Goal: Transaction & Acquisition: Purchase product/service

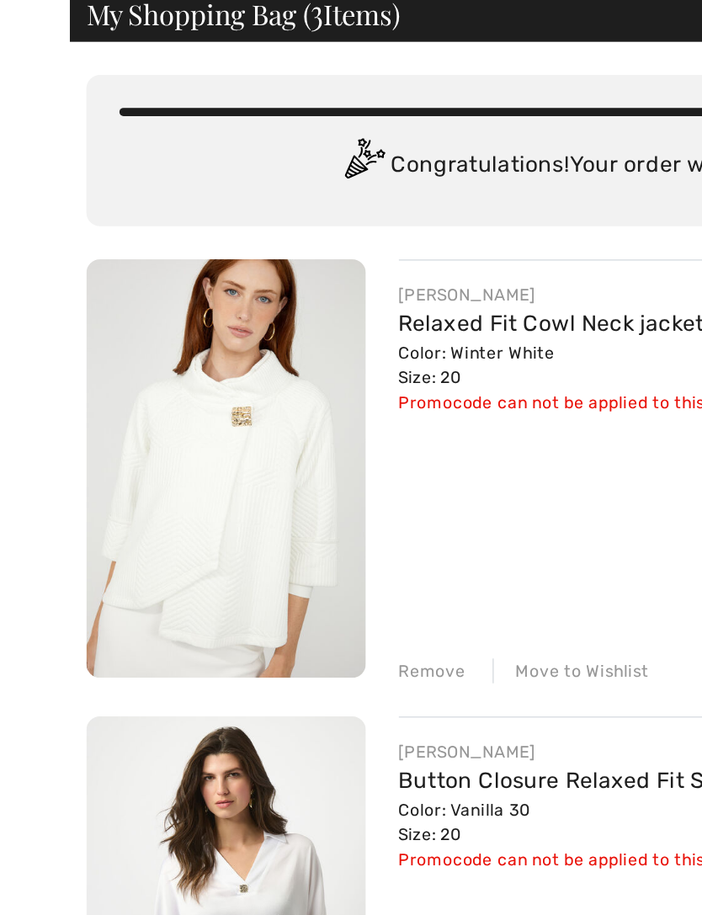
scroll to position [4, 0]
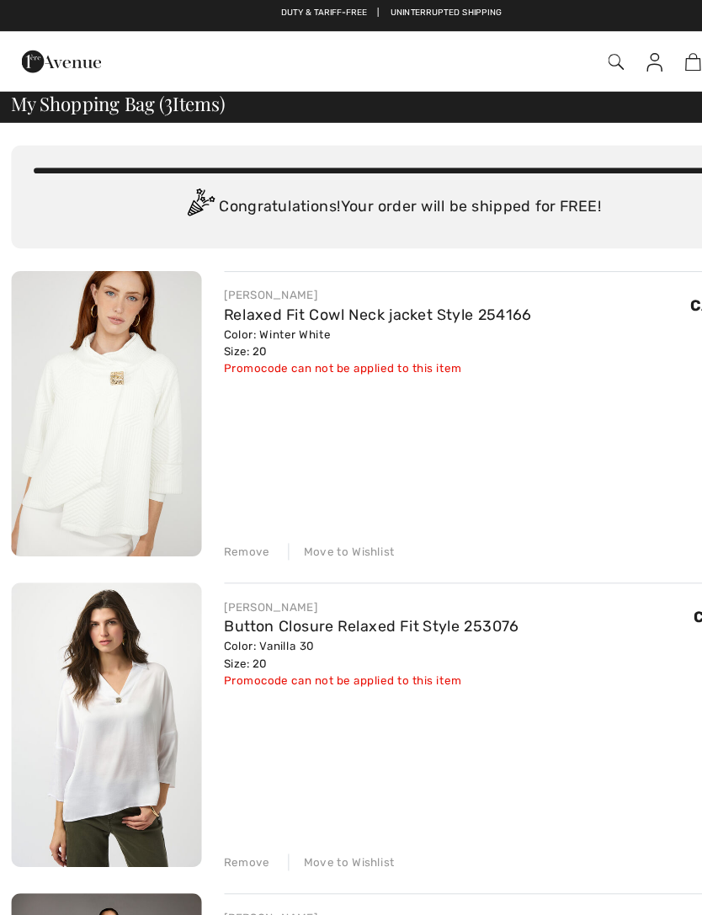
click at [348, 284] on link "Relaxed Fit Cowl Neck jacket Style 254166" at bounding box center [339, 284] width 276 height 16
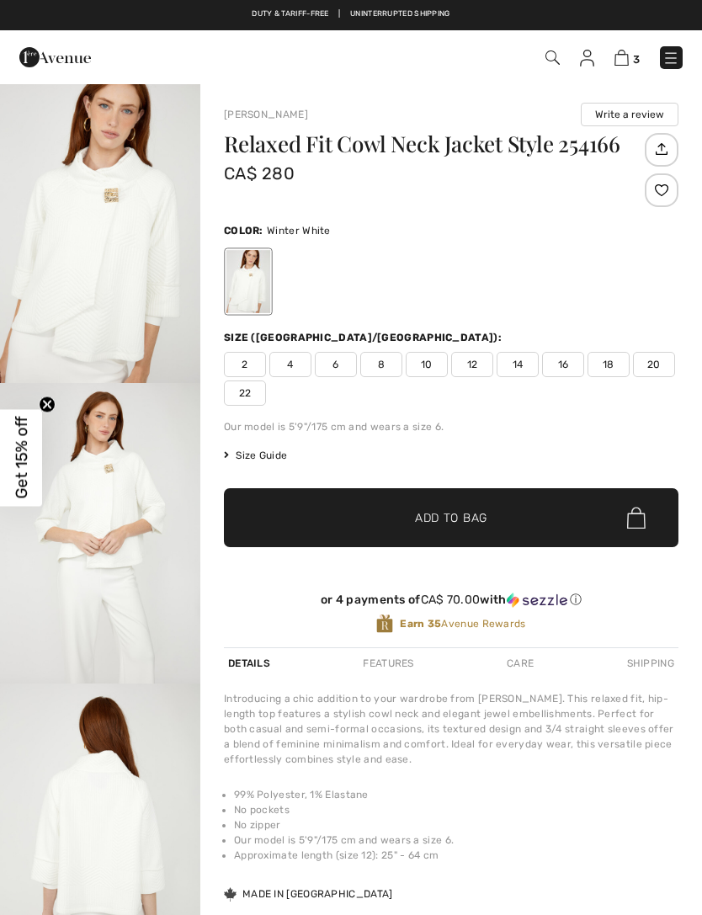
checkbox input "true"
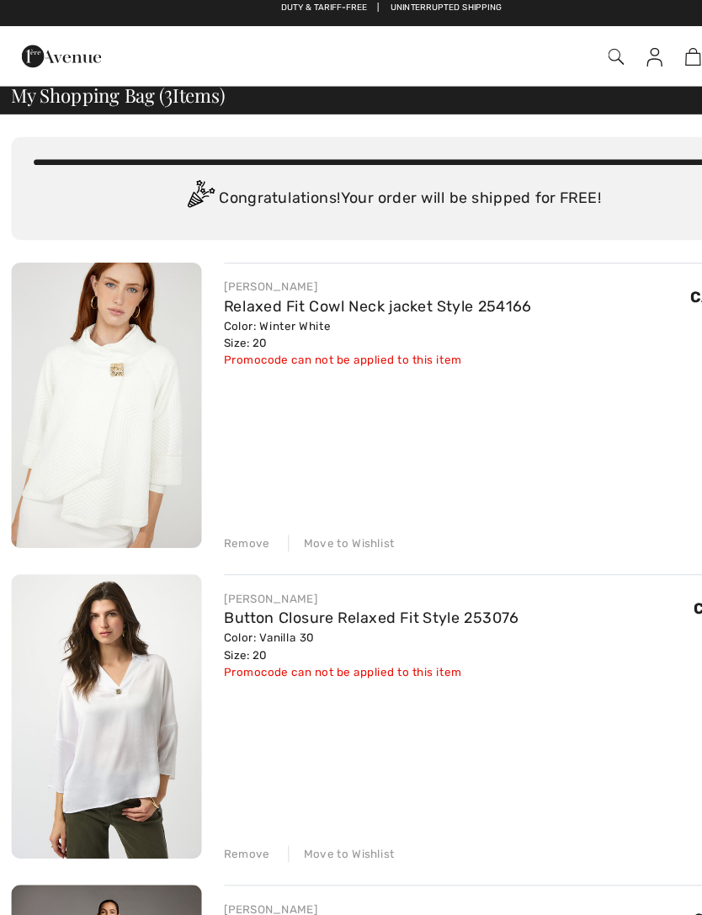
click at [224, 494] on div "Remove" at bounding box center [221, 493] width 41 height 15
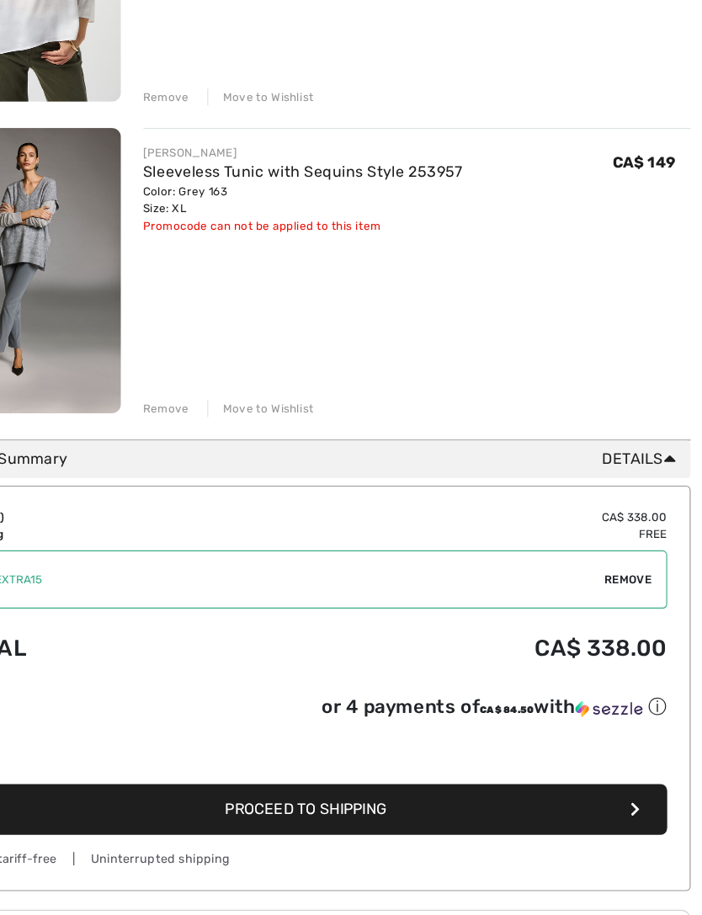
scroll to position [367, 0]
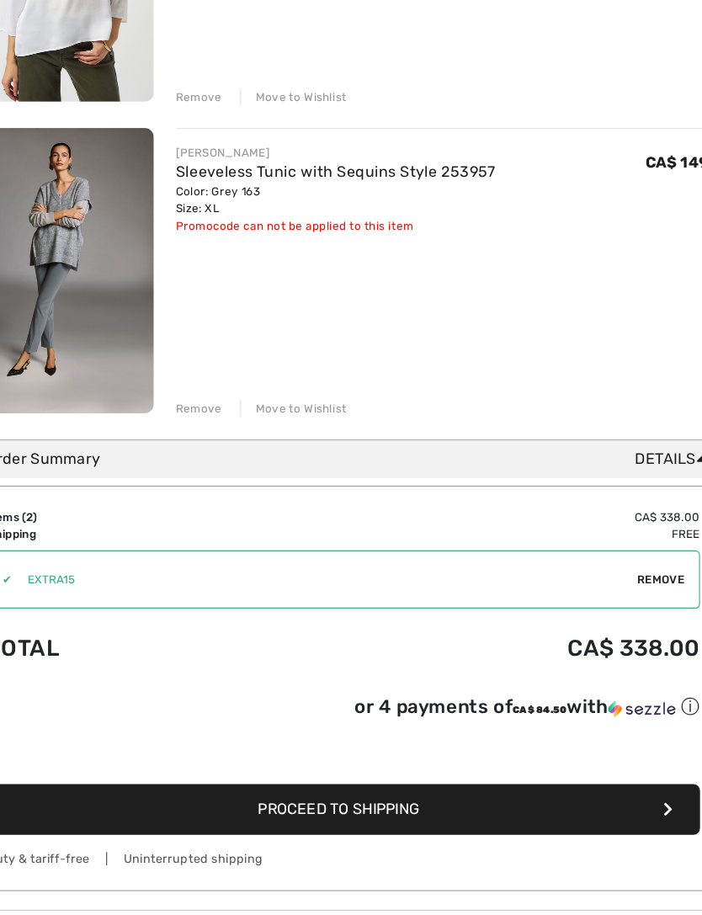
click at [355, 763] on span "Proceed to Shipping" at bounding box center [346, 771] width 145 height 16
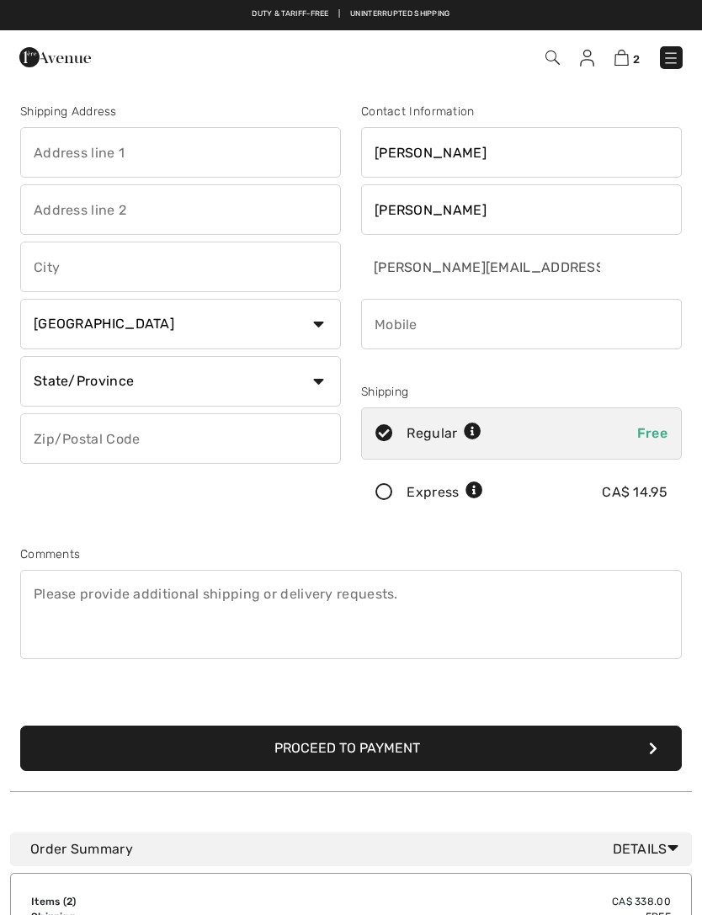
checkbox input "true"
click at [93, 146] on input "text" at bounding box center [180, 152] width 321 height 50
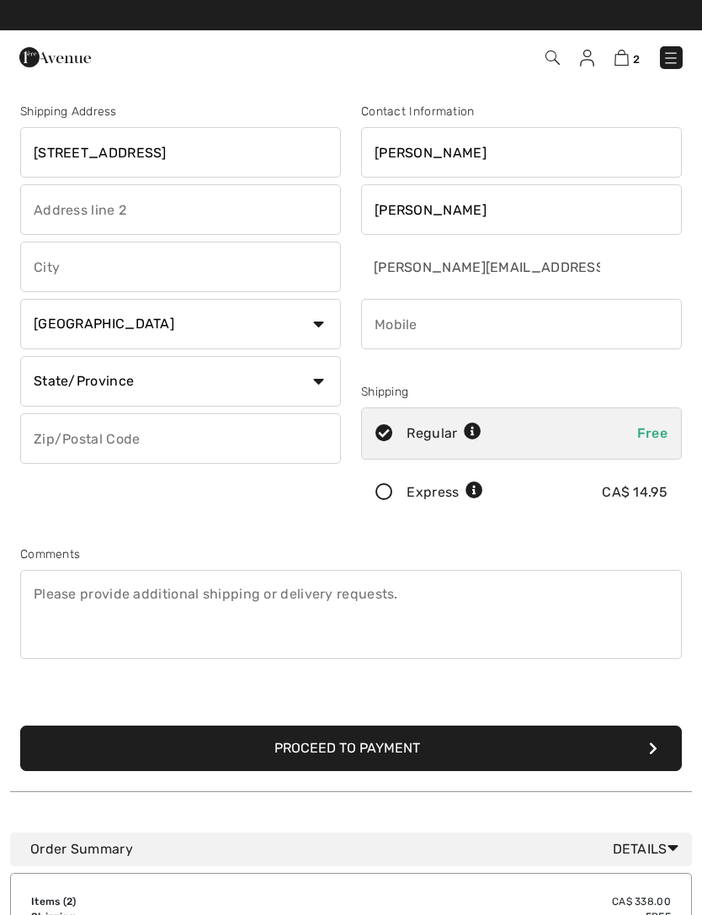
type input "[STREET_ADDRESS]"
click at [132, 278] on input "text" at bounding box center [180, 267] width 321 height 50
type input "[GEOGRAPHIC_DATA]"
click at [319, 390] on select "State/Province Alberta British Columbia Manitoba New Brunswick Newfoundland and…" at bounding box center [180, 381] width 321 height 50
select select "AB"
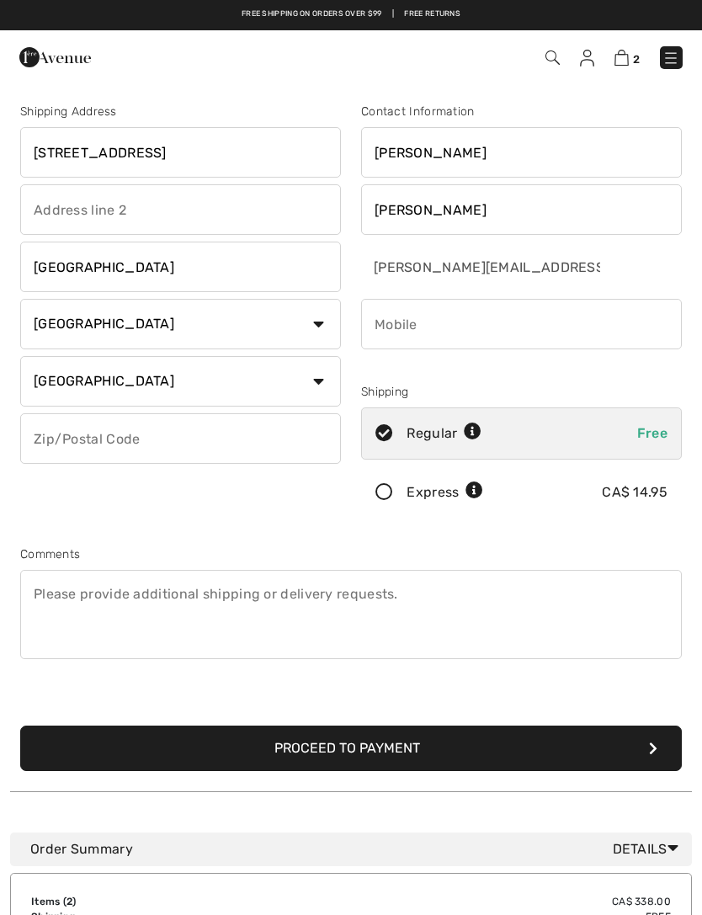
click at [162, 438] on input "text" at bounding box center [180, 438] width 321 height 50
type input "T7X4R7"
click at [458, 334] on input "phone" at bounding box center [521, 324] width 321 height 50
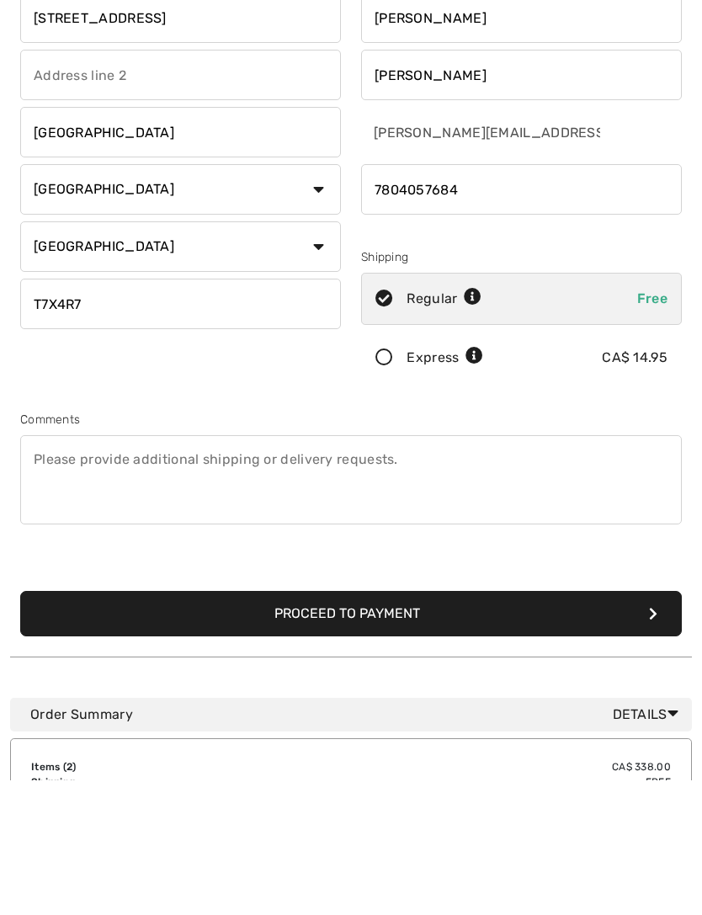
type input "7804057684"
click at [381, 725] on button "Proceed to Payment" at bounding box center [350, 747] width 661 height 45
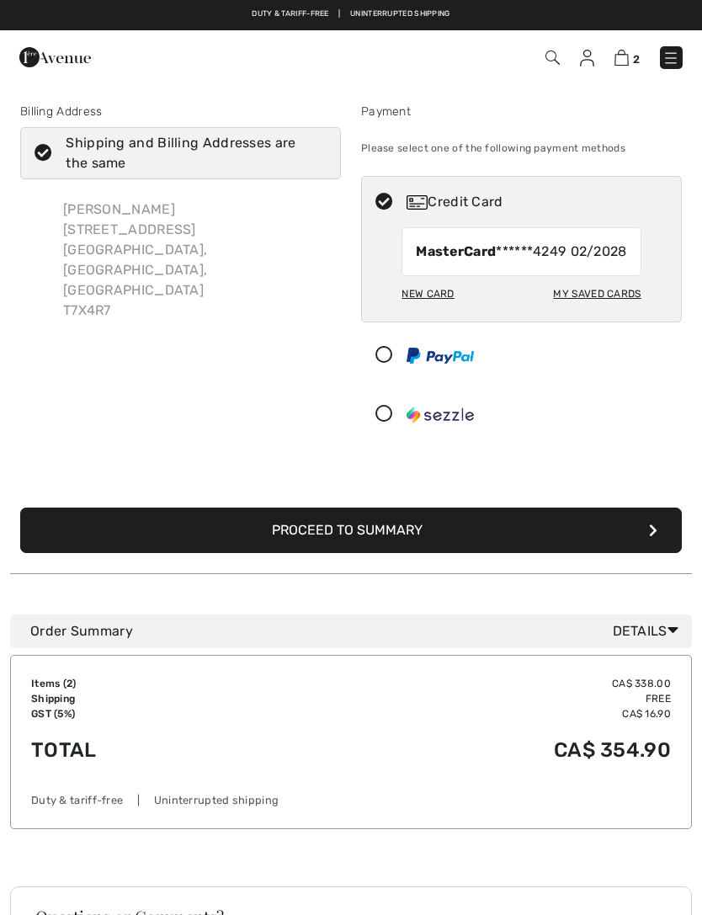
checkbox input "true"
click at [608, 308] on div "My Saved Cards" at bounding box center [597, 293] width 88 height 29
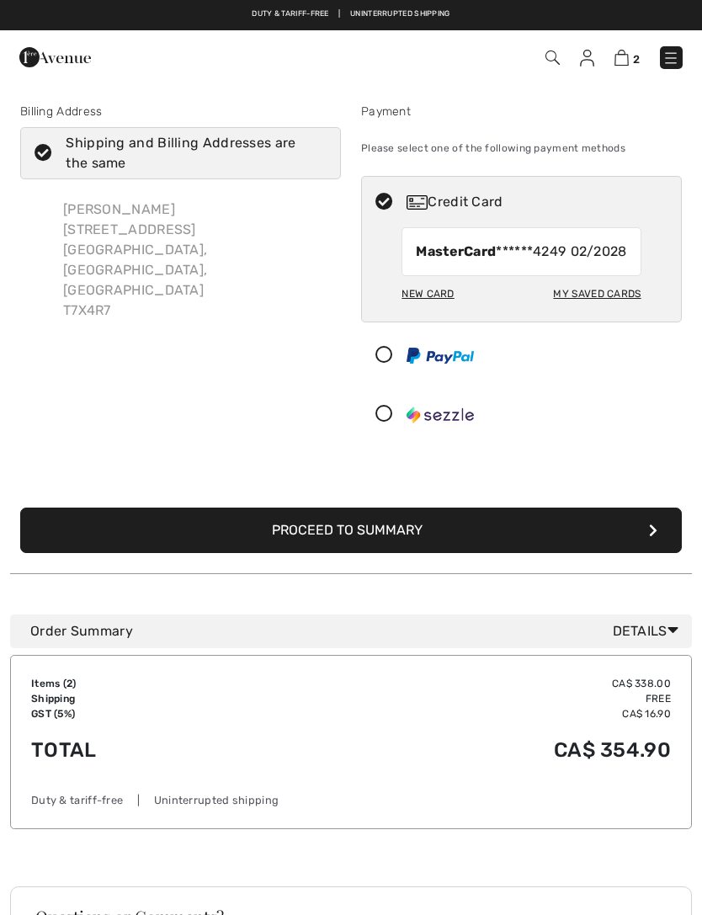
radio input "true"
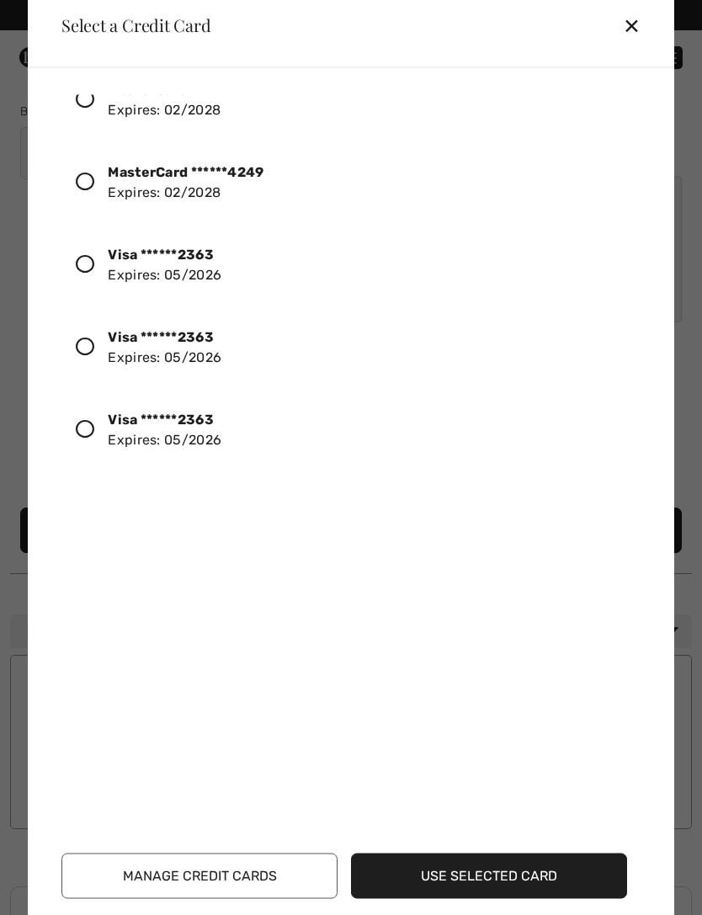
scroll to position [461, 0]
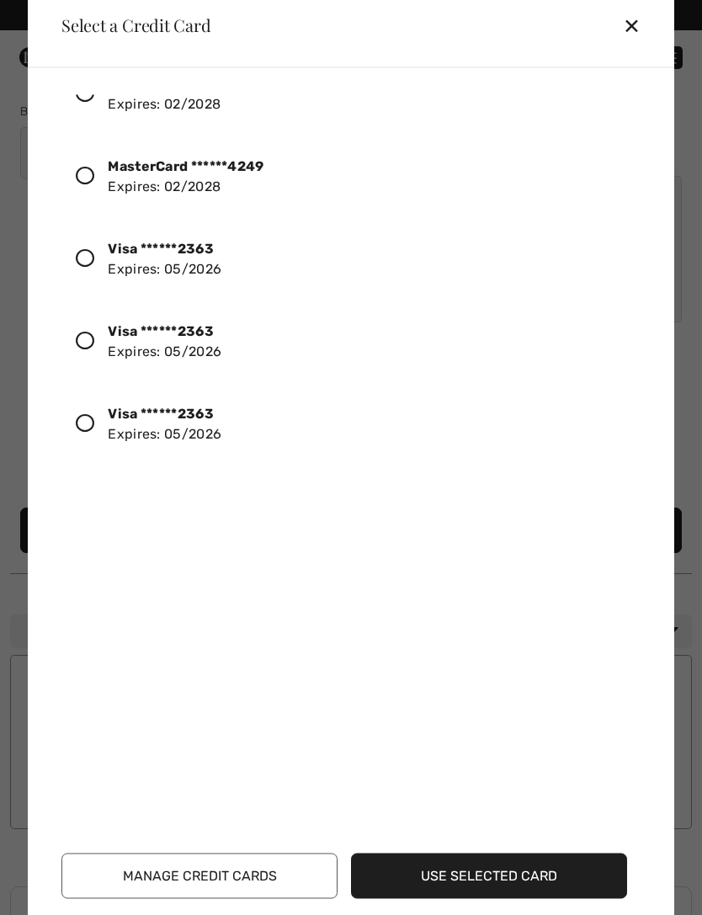
click at [89, 258] on icon at bounding box center [85, 257] width 19 height 19
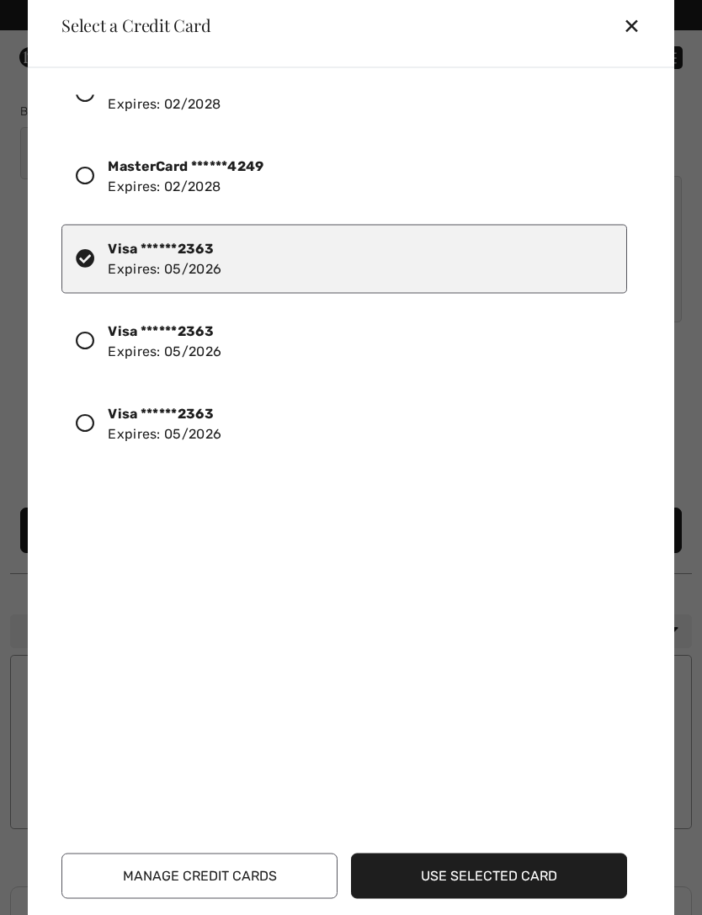
click at [523, 895] on button "Use Selected Card" at bounding box center [489, 875] width 276 height 45
click at [508, 867] on button "Use Selected Card" at bounding box center [489, 875] width 276 height 45
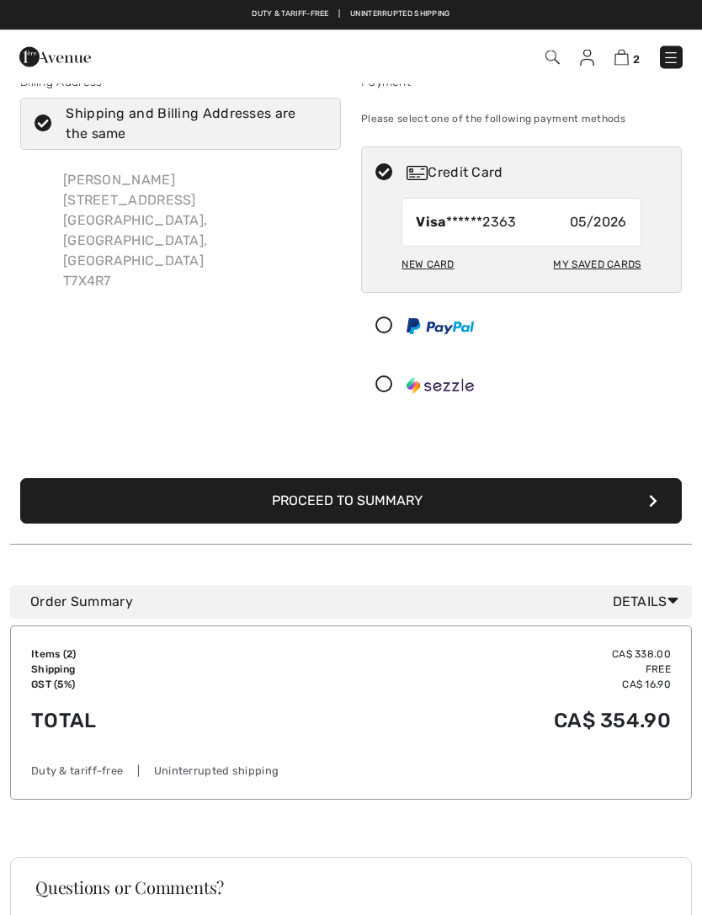
scroll to position [27, 0]
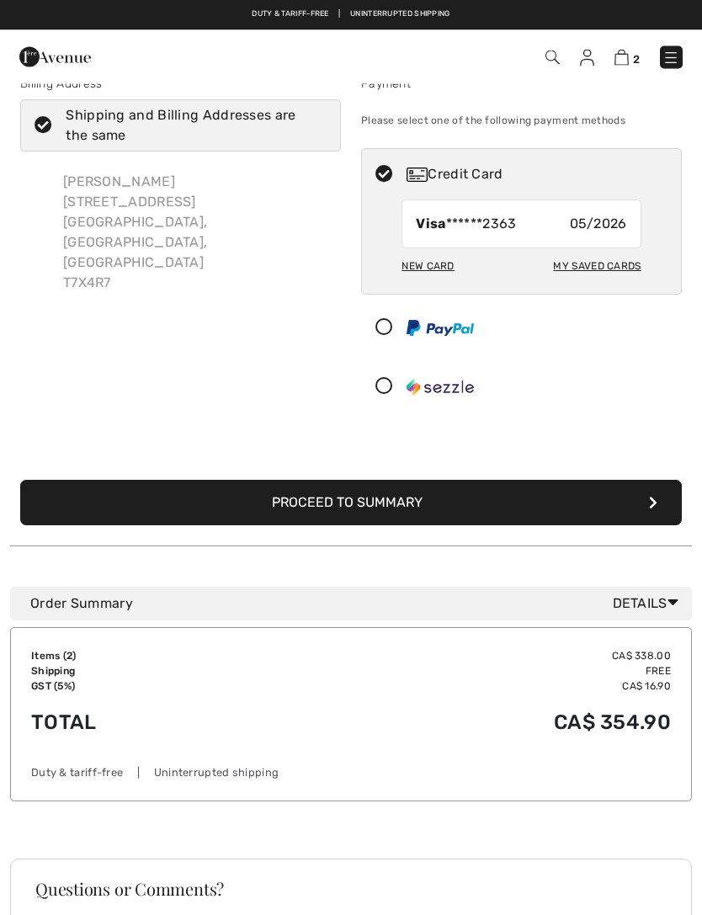
click at [424, 500] on button "Proceed to Summary" at bounding box center [350, 503] width 661 height 45
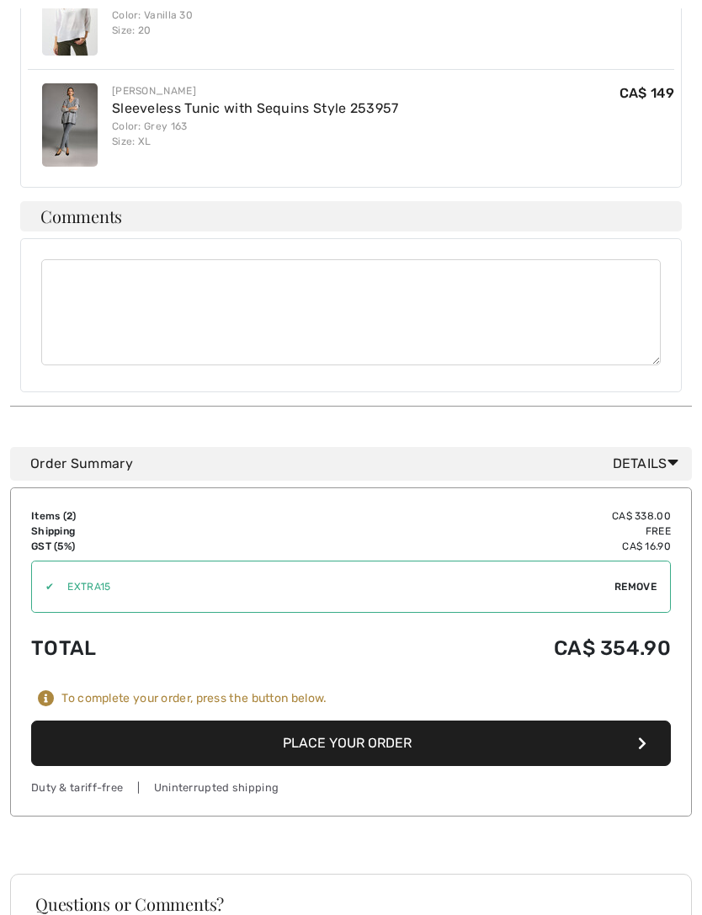
scroll to position [751, 0]
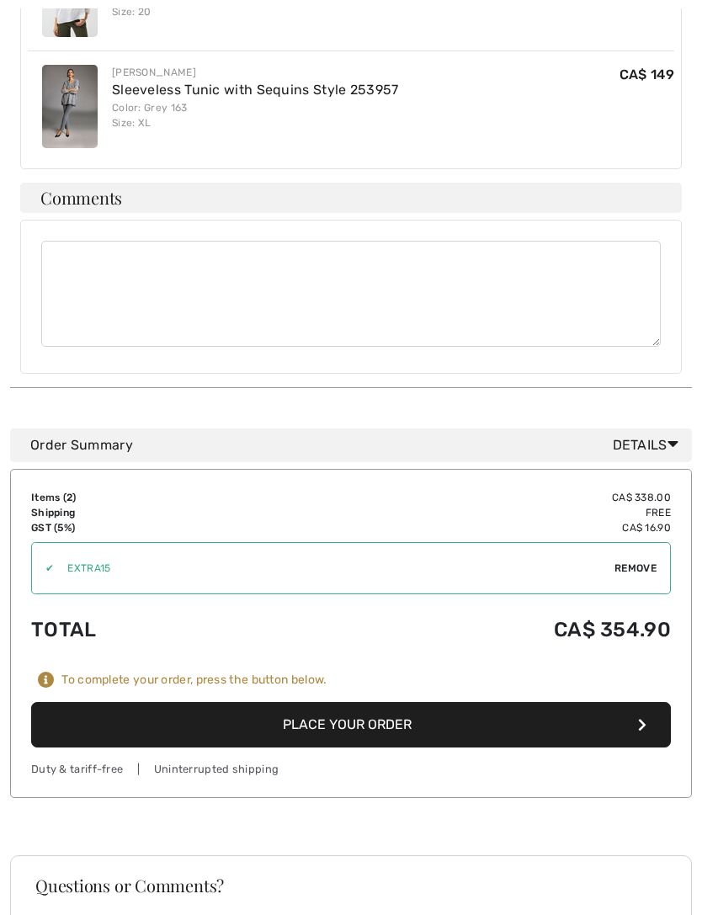
click at [403, 702] on button "Place Your Order" at bounding box center [351, 724] width 640 height 45
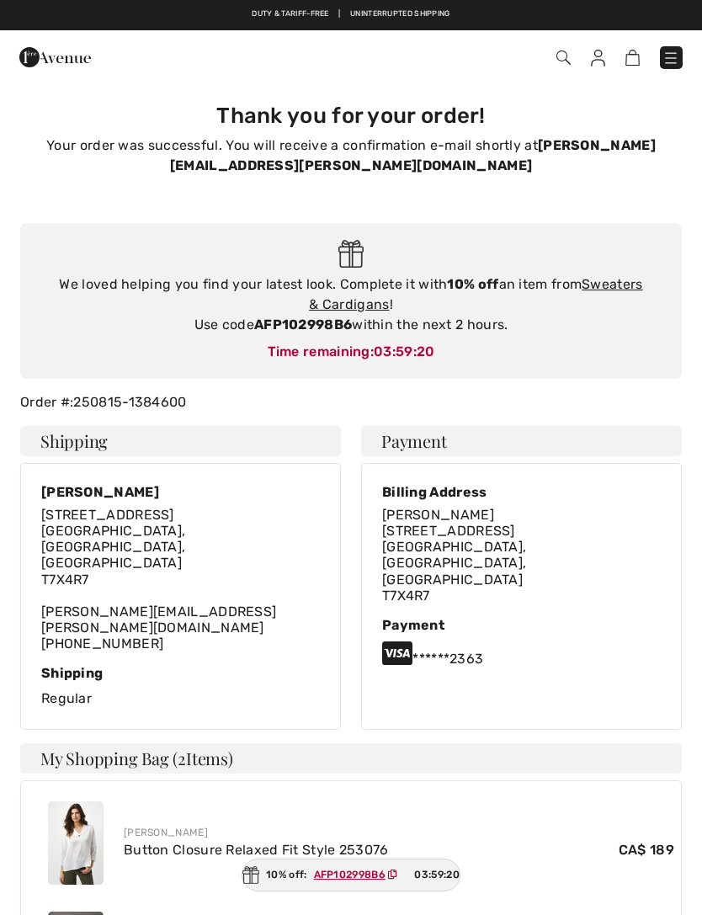
checkbox input "true"
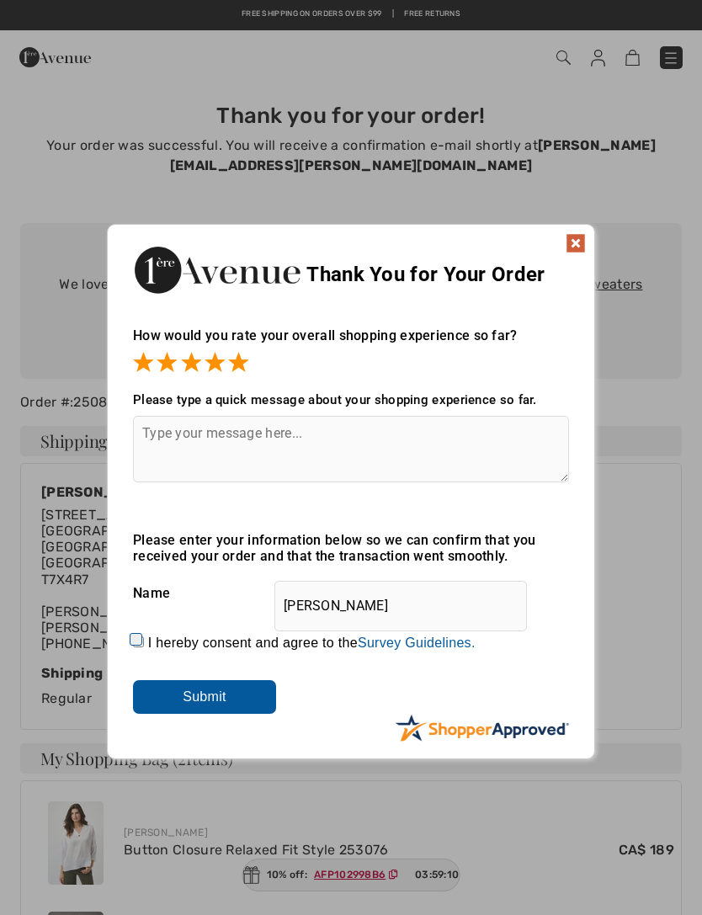
click at [359, 440] on textarea at bounding box center [351, 449] width 436 height 66
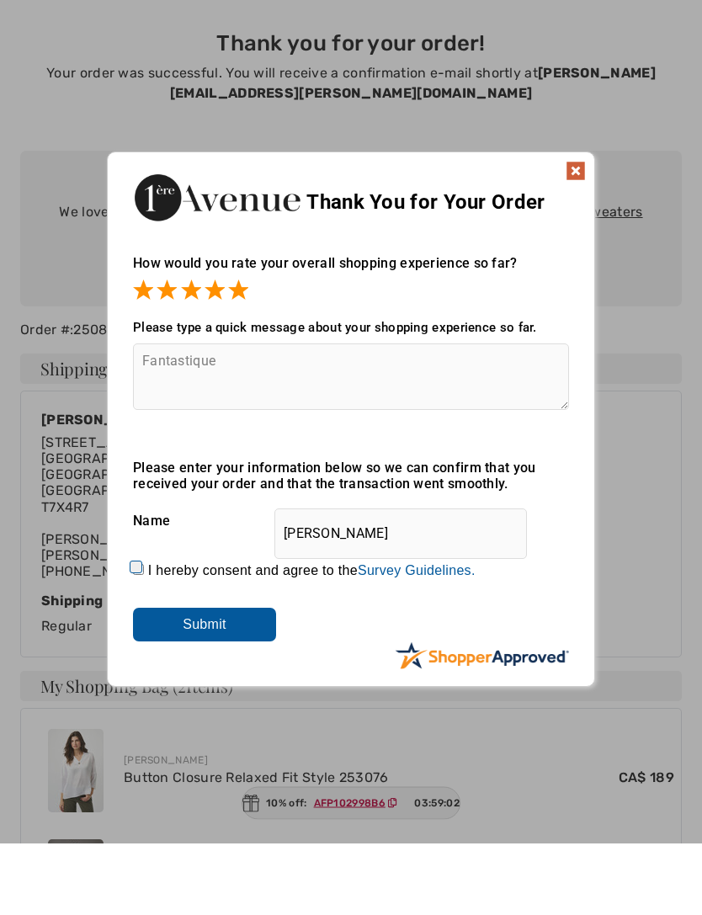
type textarea "Fantastique"
click at [144, 636] on input "I hereby consent and agree to the By submitting a review, you grant permission …" at bounding box center [138, 641] width 11 height 11
checkbox input "true"
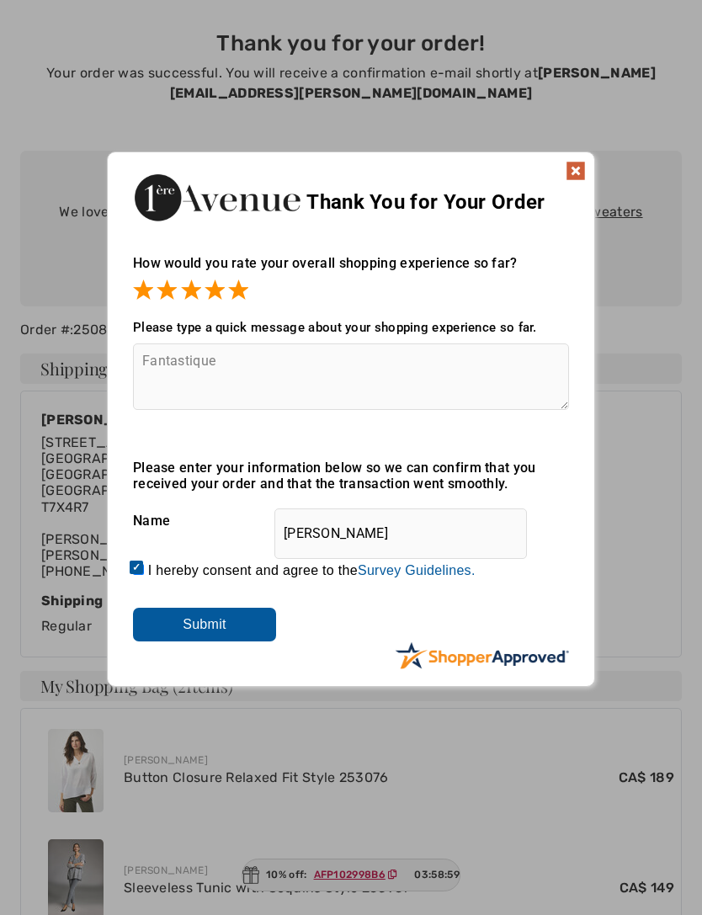
click at [247, 622] on input "Submit" at bounding box center [204, 625] width 143 height 34
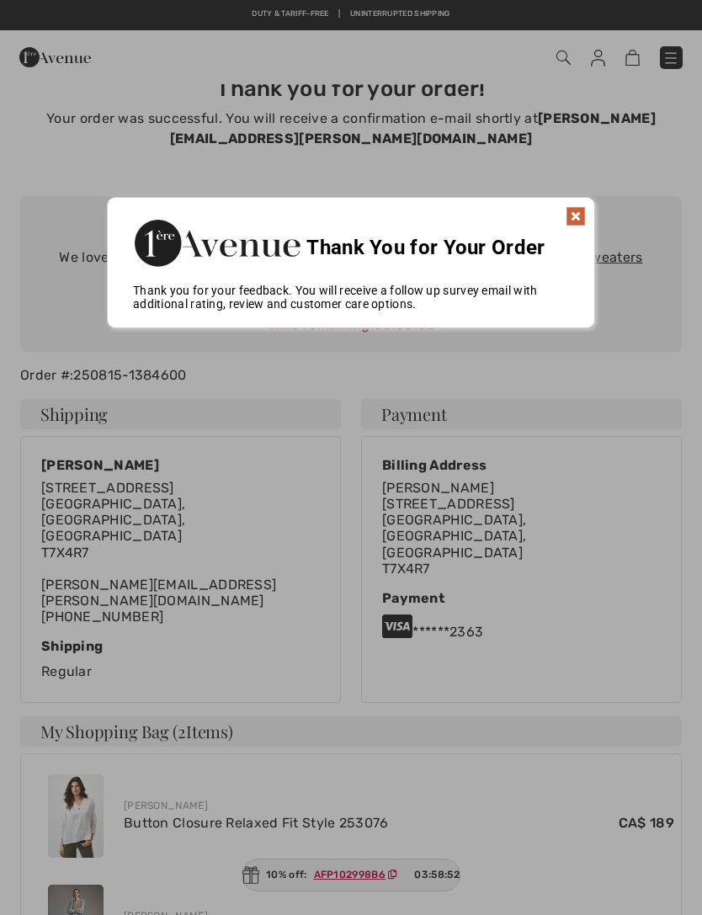
scroll to position [0, 0]
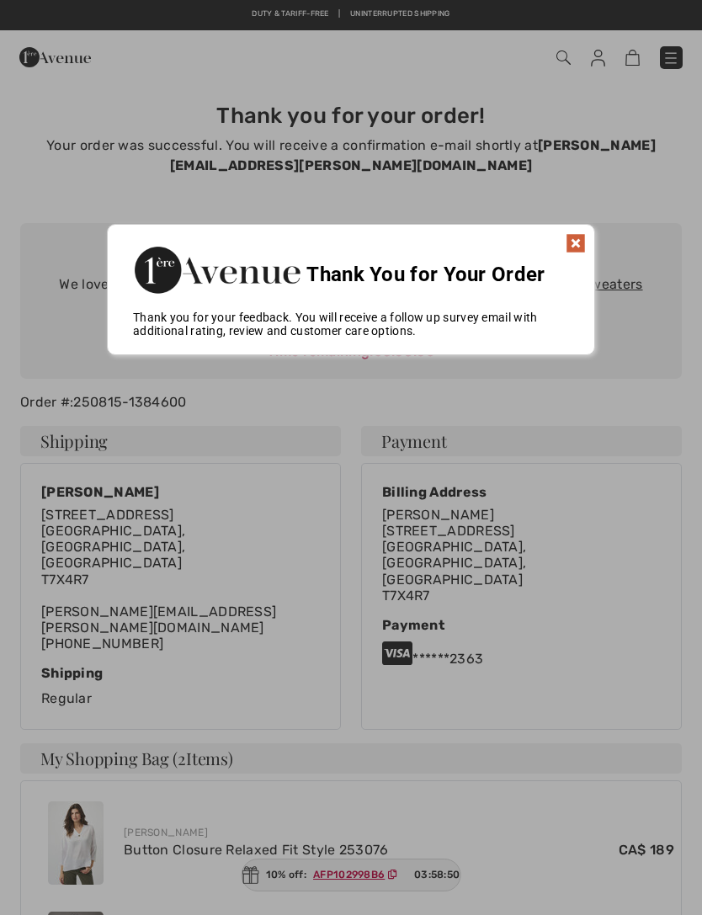
click at [584, 240] on img at bounding box center [576, 243] width 20 height 20
